Goal: Check status: Check status

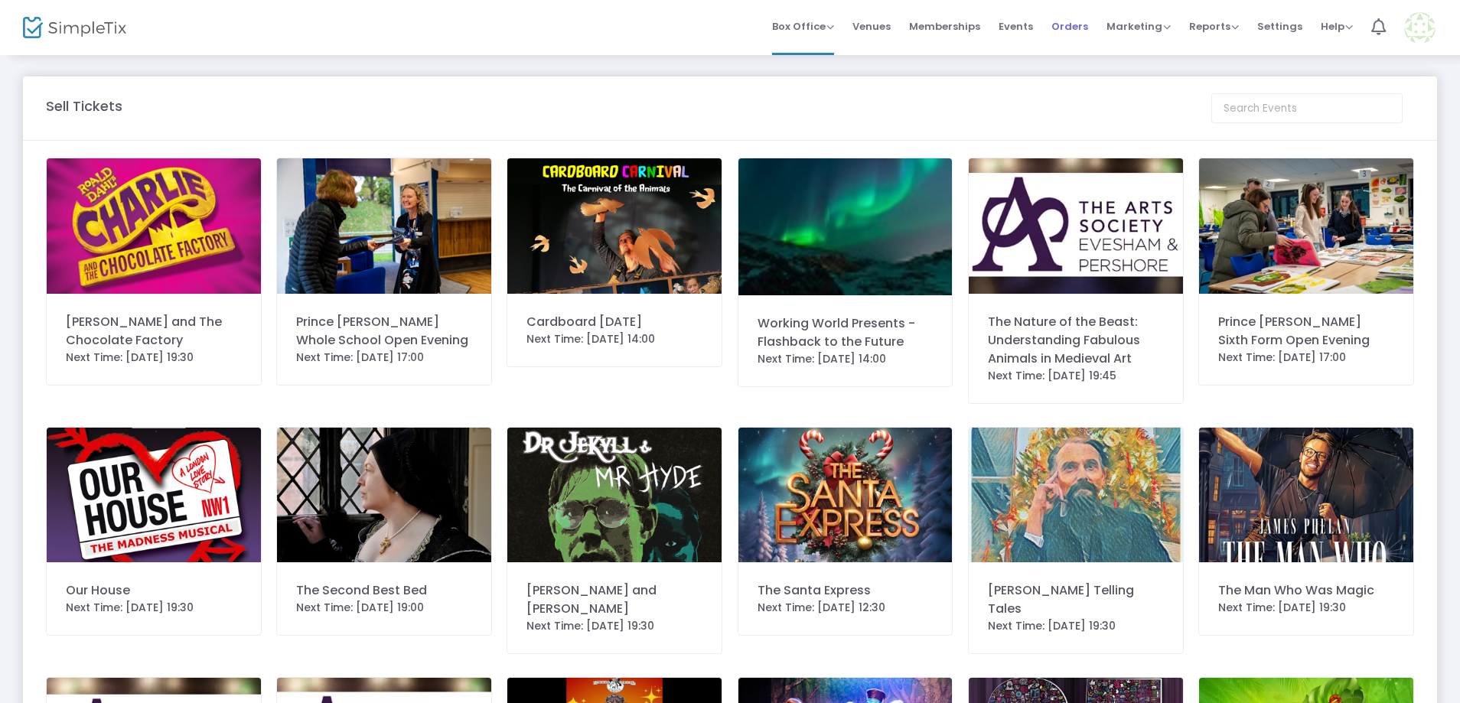
click at [1078, 24] on span "Orders" at bounding box center [1070, 26] width 37 height 39
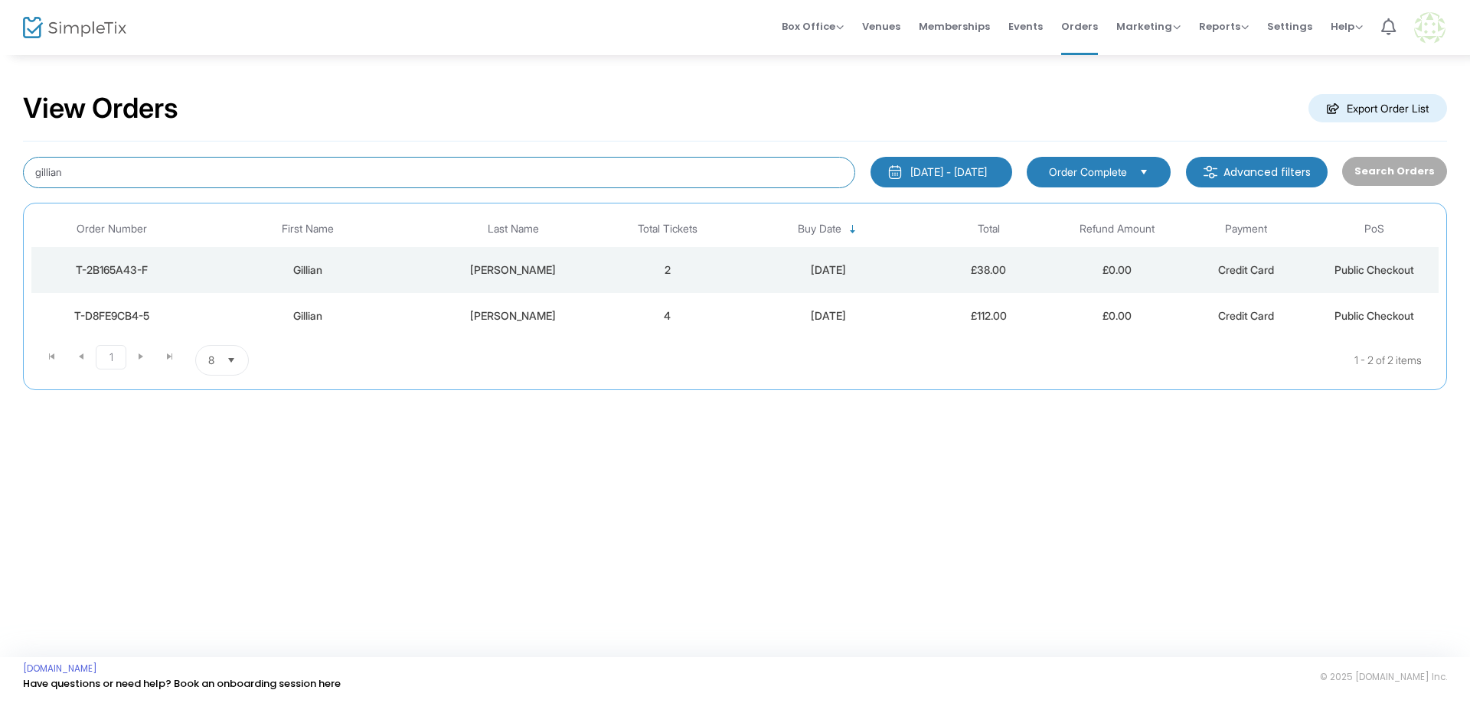
drag, startPoint x: 700, startPoint y: 181, endPoint x: 116, endPoint y: 183, distance: 584.8
click at [116, 183] on input "gillian" at bounding box center [439, 172] width 832 height 31
type input "g"
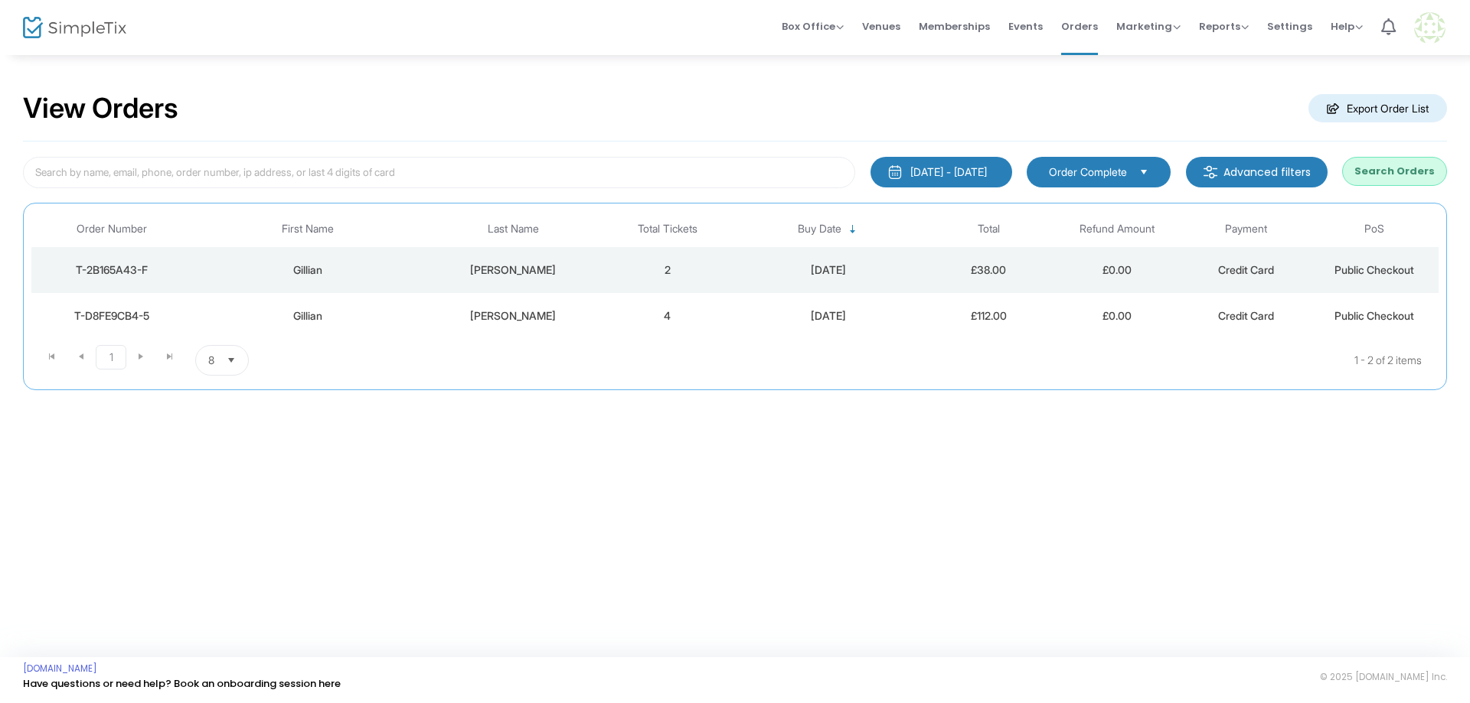
click at [1433, 155] on div "[DATE] - [DATE] Last 30 Days [DATE] [DATE] This week This Month Last Month Past…" at bounding box center [735, 266] width 1424 height 249
click at [1411, 164] on button "Search Orders" at bounding box center [1394, 171] width 105 height 29
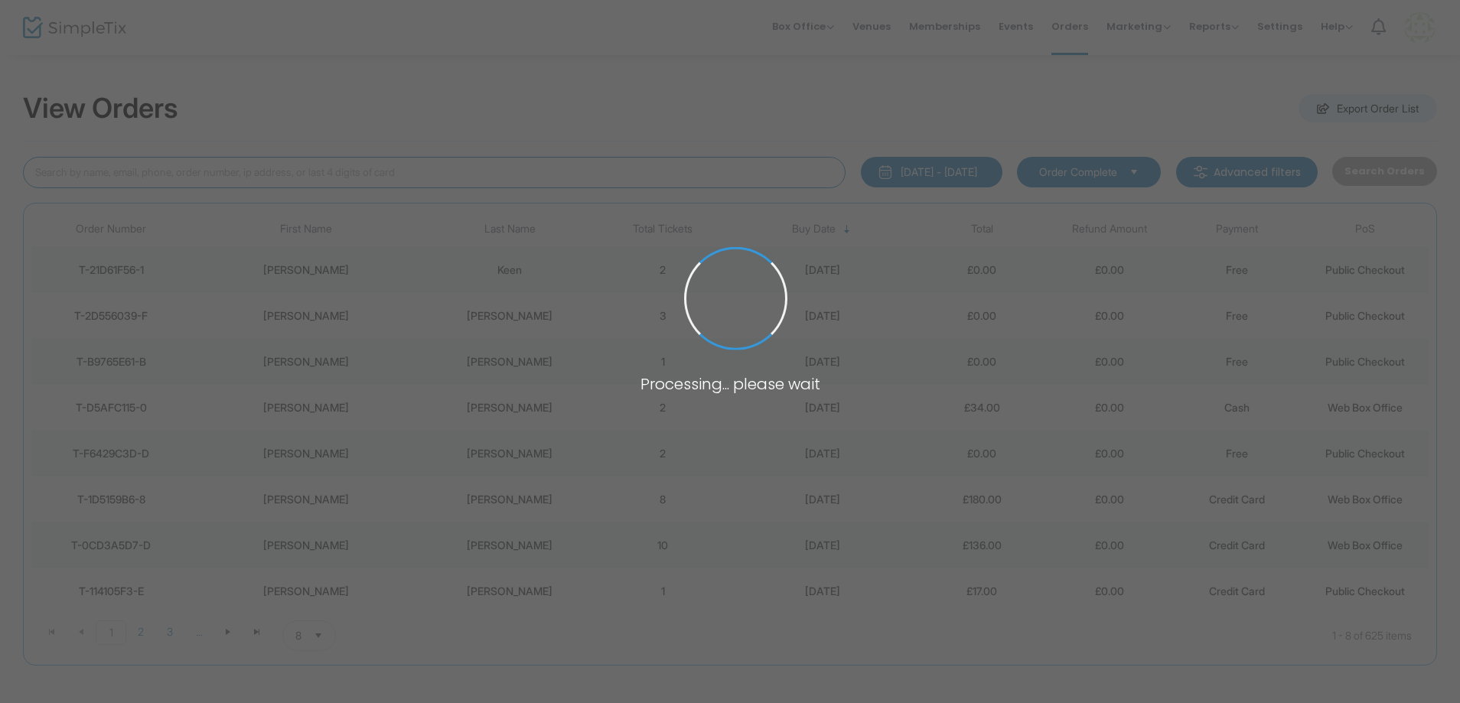
click at [511, 171] on input at bounding box center [434, 172] width 823 height 31
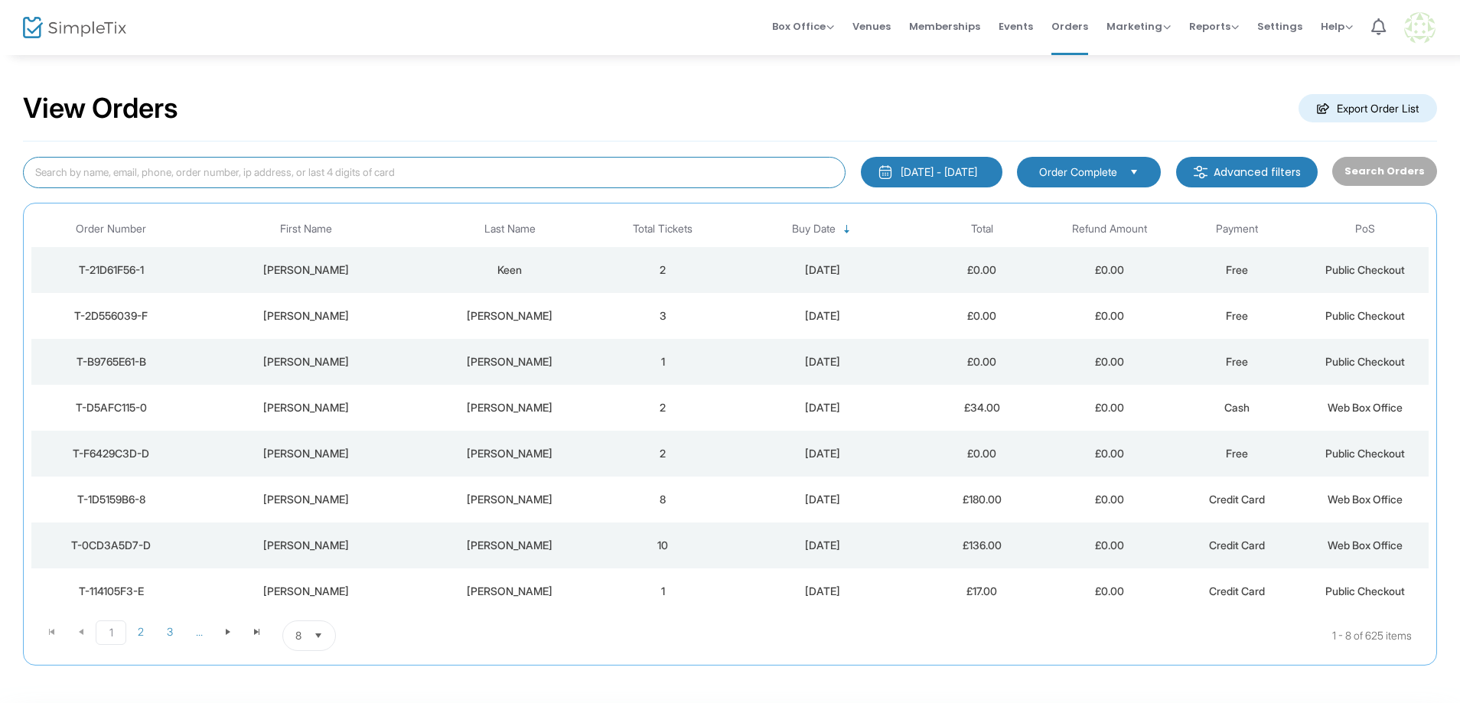
click at [511, 171] on input at bounding box center [434, 172] width 823 height 31
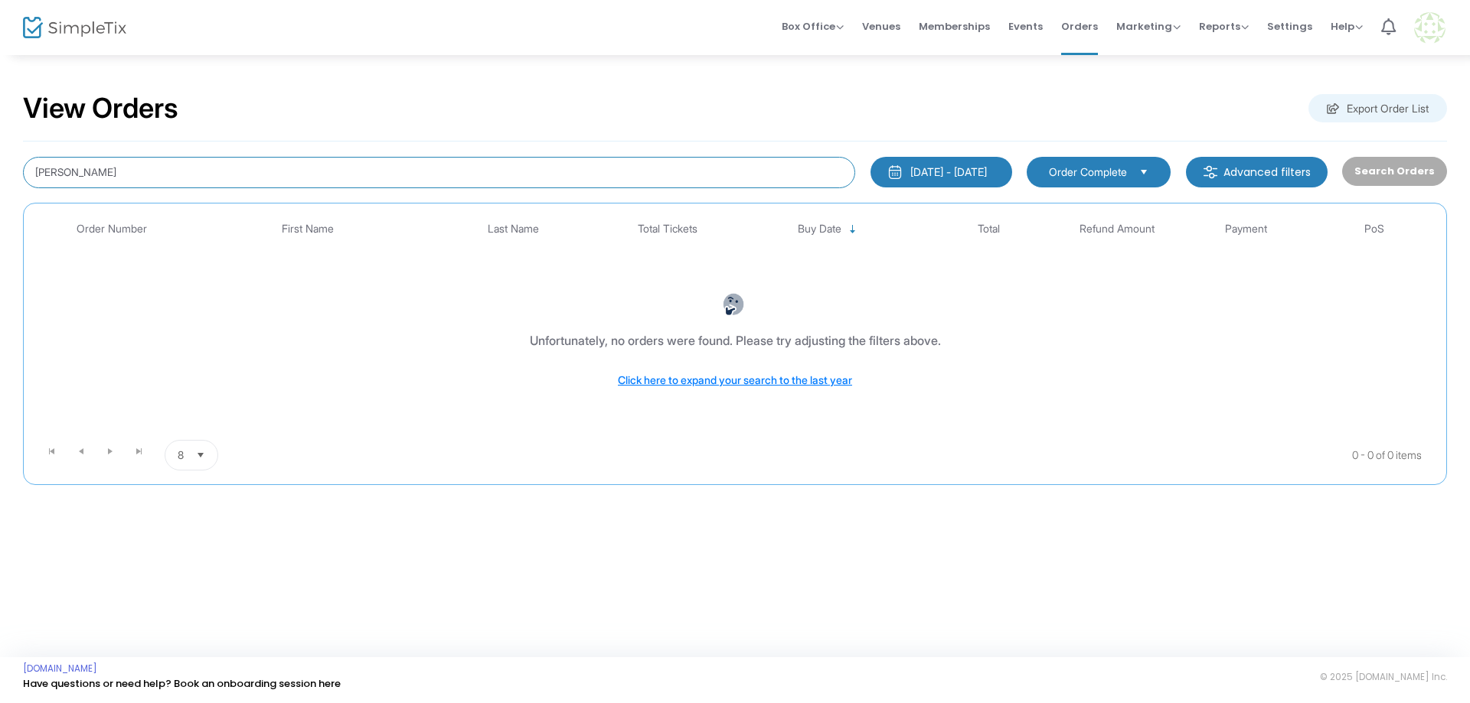
drag, startPoint x: 478, startPoint y: 165, endPoint x: 60, endPoint y: 171, distance: 417.9
click at [60, 171] on input "[PERSON_NAME]" at bounding box center [439, 172] width 832 height 31
type input "clare"
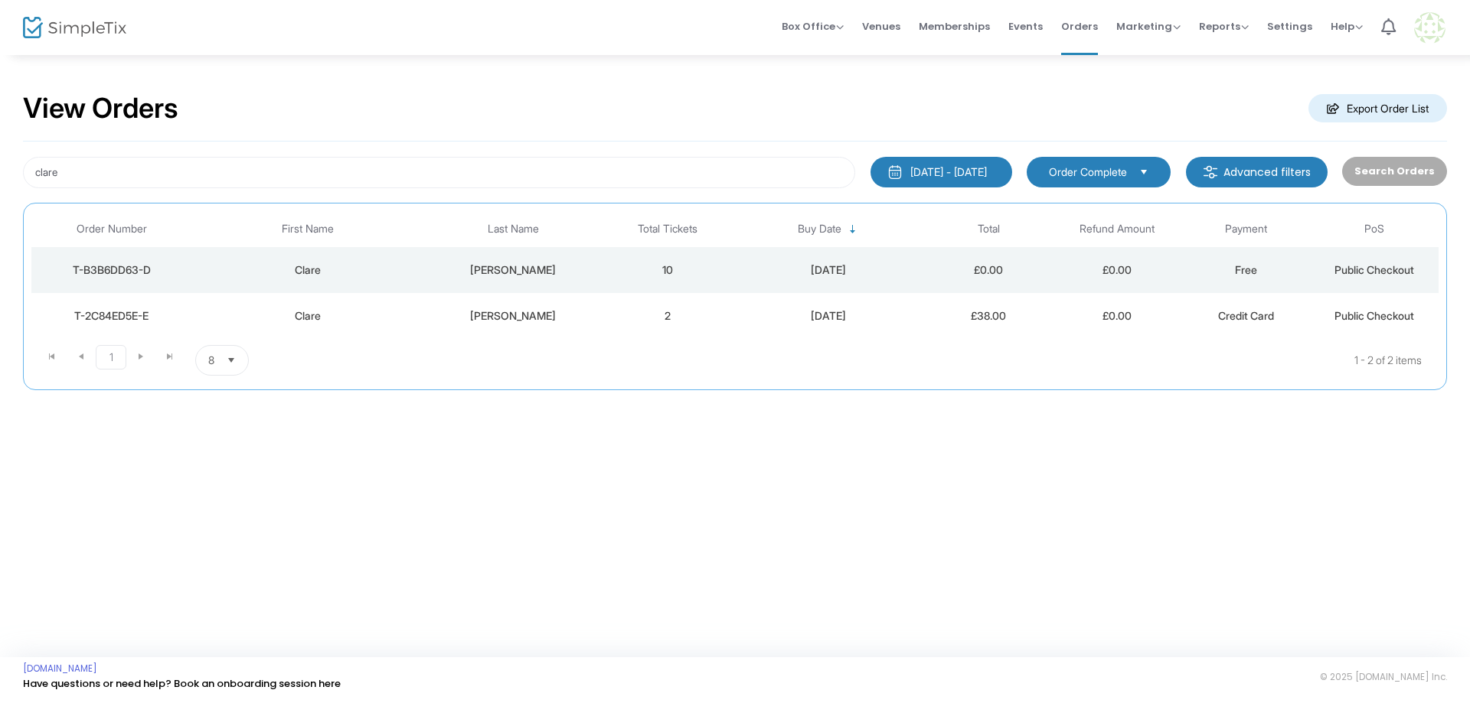
click at [954, 171] on div "[DATE] - [DATE]" at bounding box center [948, 172] width 77 height 15
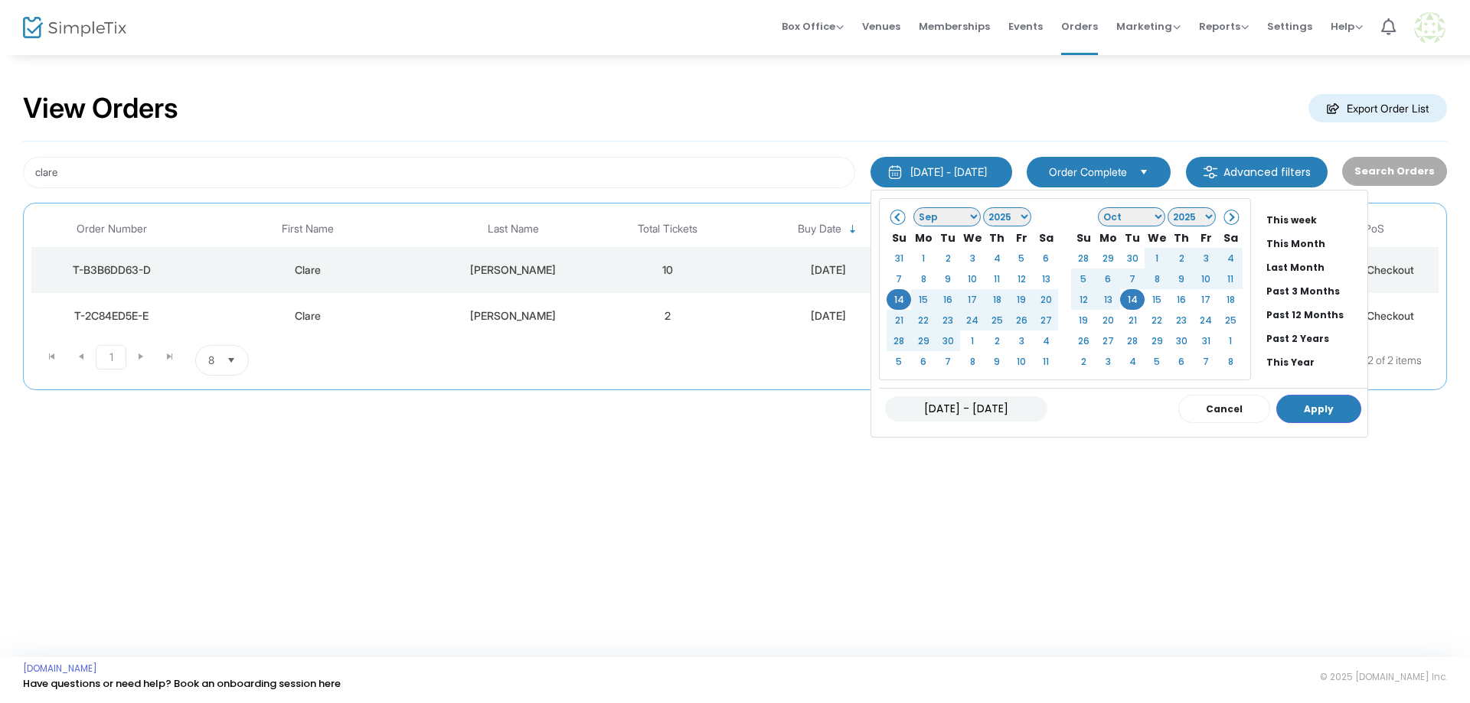
scroll to position [116, 0]
click at [1260, 337] on li "All Time" at bounding box center [1313, 337] width 107 height 24
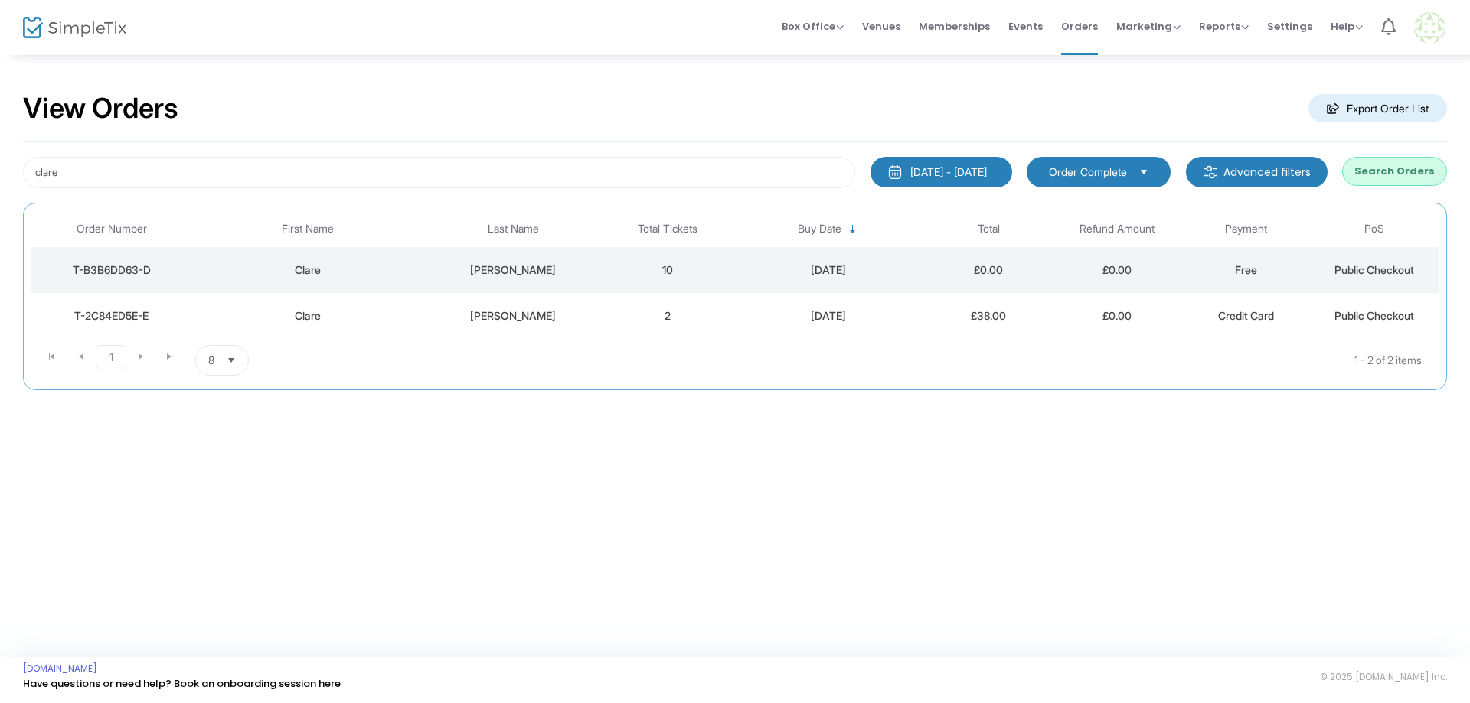
click at [1375, 165] on button "Search Orders" at bounding box center [1394, 171] width 105 height 29
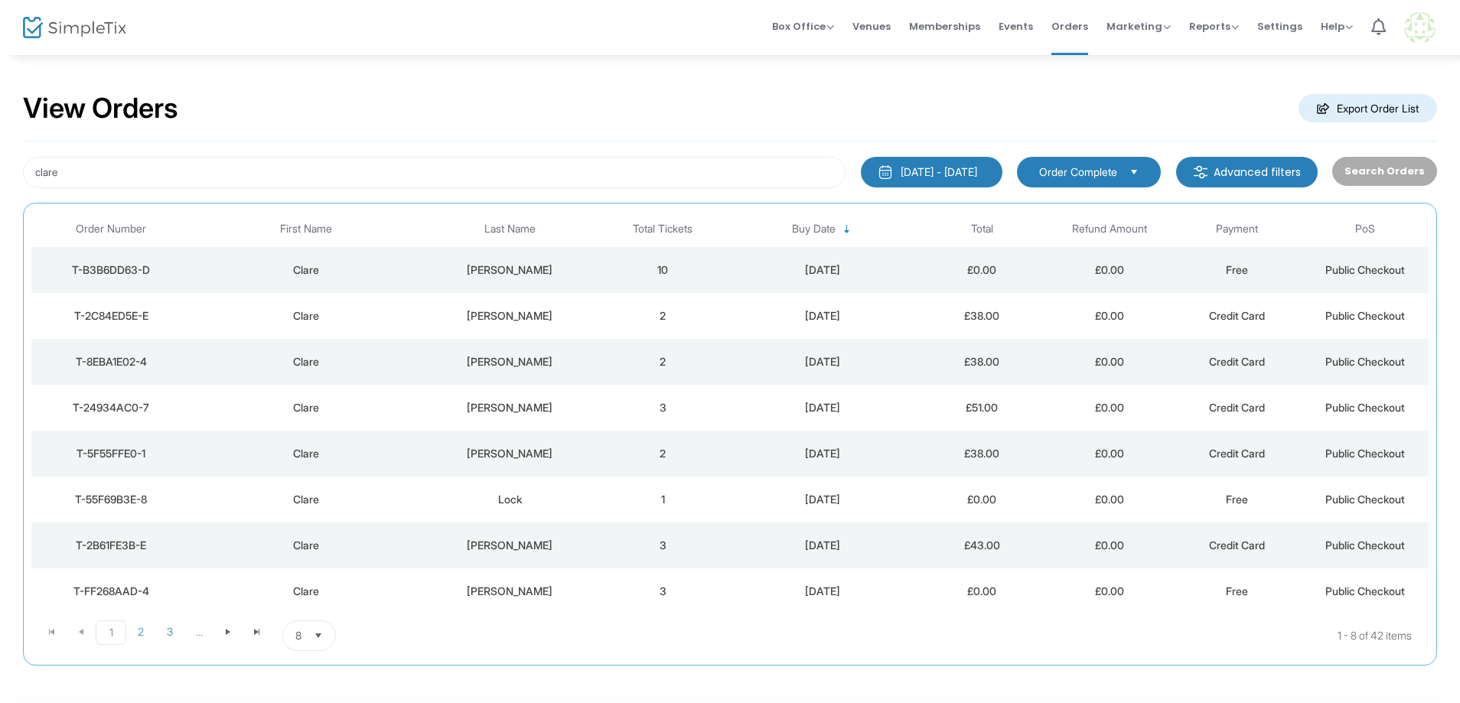
click at [474, 545] on div "[PERSON_NAME]" at bounding box center [510, 545] width 171 height 15
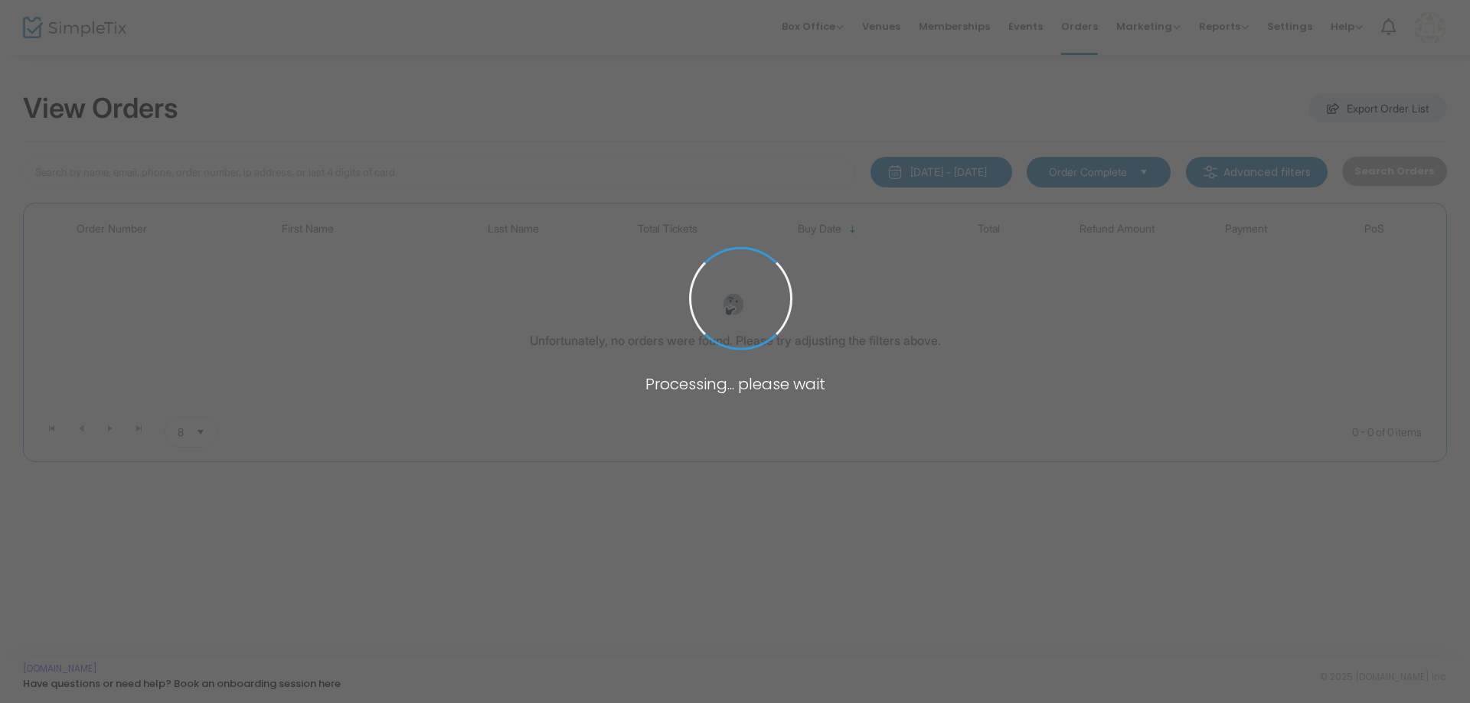
type input "clare"
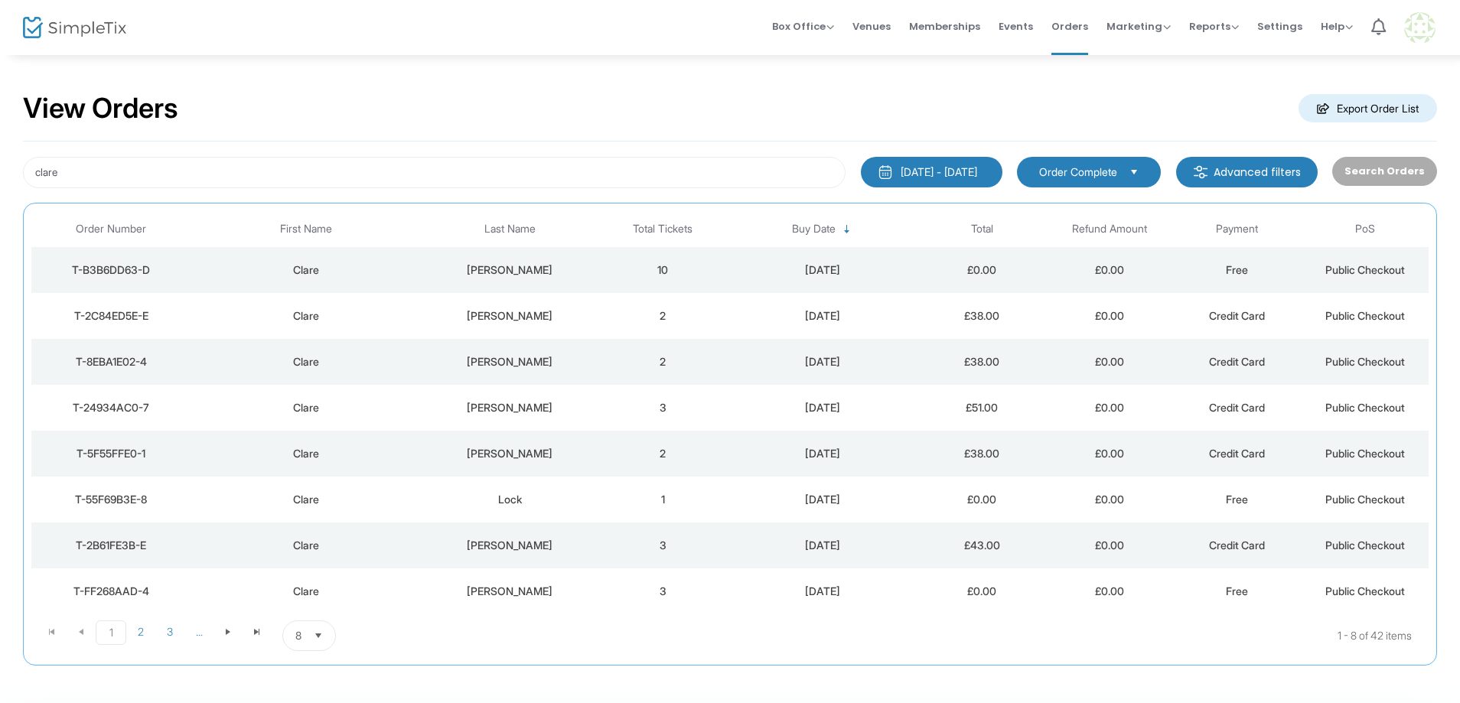
click at [691, 541] on td "3" at bounding box center [663, 546] width 128 height 46
